Goal: Task Accomplishment & Management: Manage account settings

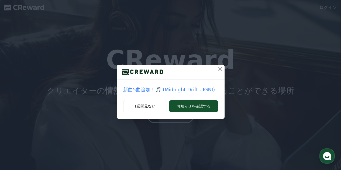
click at [220, 70] on icon at bounding box center [221, 69] width 4 height 4
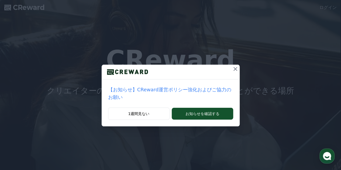
click at [232, 71] on icon at bounding box center [235, 69] width 6 height 6
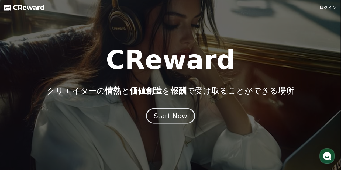
click at [163, 120] on div "Start Now" at bounding box center [170, 115] width 33 height 9
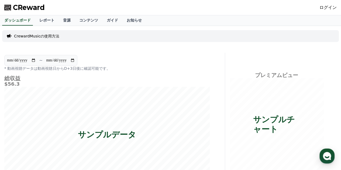
click at [32, 8] on span "CReward" at bounding box center [29, 7] width 32 height 9
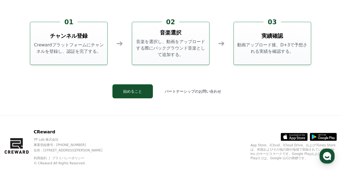
scroll to position [1457, 0]
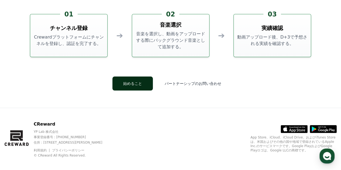
click at [146, 84] on button "始めること" at bounding box center [132, 84] width 40 height 14
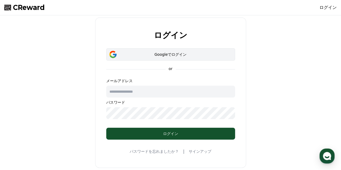
click at [182, 57] on button "Googleでログイン" at bounding box center [170, 54] width 129 height 12
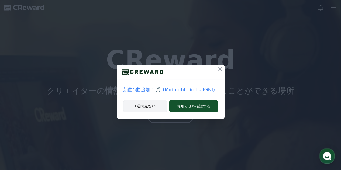
click at [157, 107] on button "1週間見ない" at bounding box center [145, 106] width 44 height 12
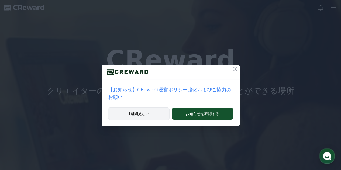
click at [157, 108] on button "1週間見ない" at bounding box center [139, 114] width 62 height 12
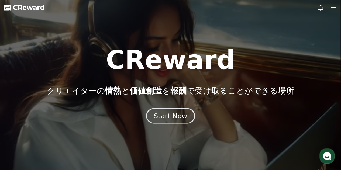
click at [180, 115] on div "Start Now" at bounding box center [170, 115] width 33 height 9
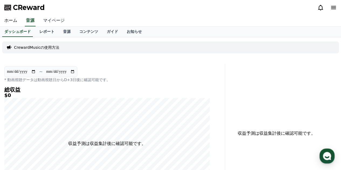
click at [50, 19] on link "マイページ" at bounding box center [54, 20] width 30 height 11
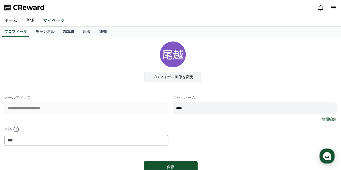
click at [180, 76] on label "プロフィール画像を変更" at bounding box center [172, 77] width 57 height 10
click at [0, 0] on input "プロフィール画像を変更" at bounding box center [0, 0] width 0 height 0
click at [169, 76] on label "プロフィール画像を変更" at bounding box center [172, 77] width 57 height 10
click at [0, 0] on input "プロフィール画像を変更" at bounding box center [0, 0] width 0 height 0
click at [187, 77] on label "プロフィール画像を変更" at bounding box center [172, 77] width 57 height 10
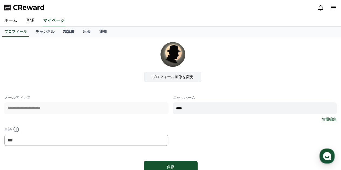
click at [0, 0] on input "プロフィール画像を変更" at bounding box center [0, 0] width 0 height 0
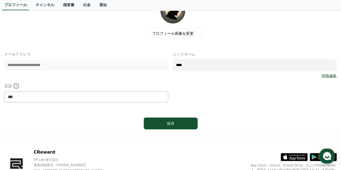
scroll to position [54, 0]
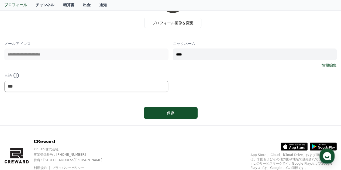
click at [202, 57] on input "****" at bounding box center [255, 55] width 164 height 12
click at [161, 54] on div "**********" at bounding box center [170, 66] width 333 height 51
type input "*"
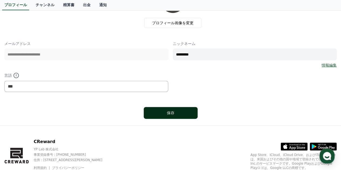
type input "*********"
click at [166, 109] on button "保存" at bounding box center [171, 113] width 54 height 12
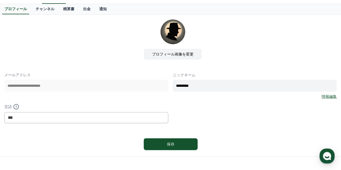
scroll to position [54, 0]
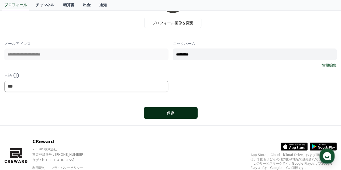
click at [179, 109] on button "保存" at bounding box center [171, 113] width 54 height 12
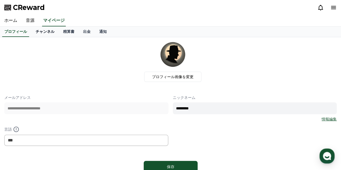
click at [39, 30] on link "チャンネル" at bounding box center [45, 32] width 28 height 10
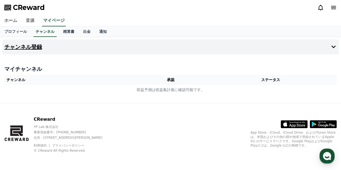
click at [335, 46] on icon at bounding box center [334, 47] width 4 height 3
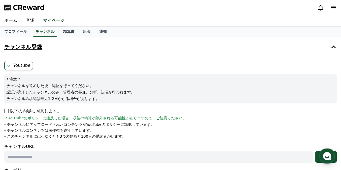
click at [8, 65] on icon at bounding box center [9, 65] width 4 height 4
click at [8, 64] on icon at bounding box center [9, 65] width 4 height 4
click at [336, 46] on icon at bounding box center [333, 47] width 6 height 6
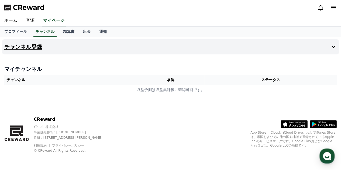
click at [331, 44] on icon at bounding box center [333, 47] width 6 height 6
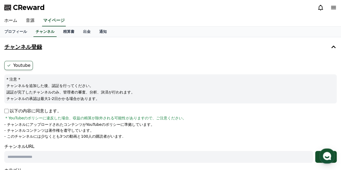
click at [18, 66] on label "Youtube" at bounding box center [18, 65] width 29 height 9
click at [9, 63] on icon at bounding box center [9, 65] width 4 height 4
click at [8, 64] on icon at bounding box center [9, 65] width 4 height 4
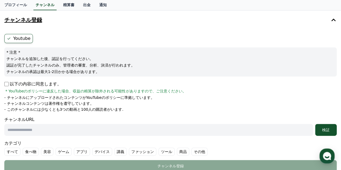
click at [6, 86] on p "以下の内容に同意します。" at bounding box center [32, 84] width 57 height 6
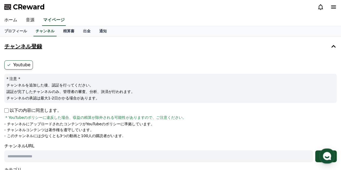
scroll to position [0, 0]
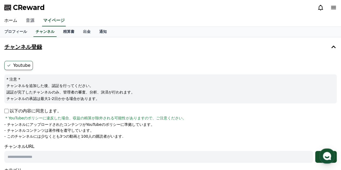
click at [28, 21] on link "音源" at bounding box center [30, 20] width 17 height 11
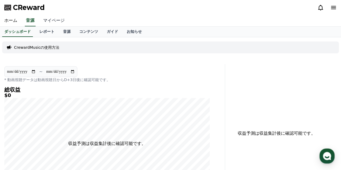
click at [46, 21] on link "マイページ" at bounding box center [54, 20] width 30 height 11
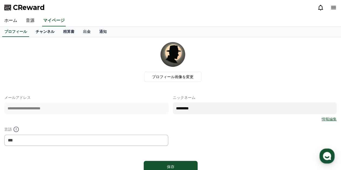
click at [40, 32] on link "チャンネル" at bounding box center [45, 32] width 28 height 10
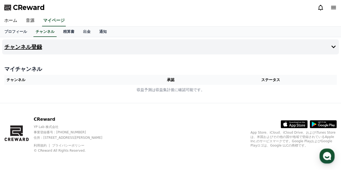
click at [334, 45] on icon at bounding box center [333, 47] width 6 height 6
